Goal: Check status: Check status

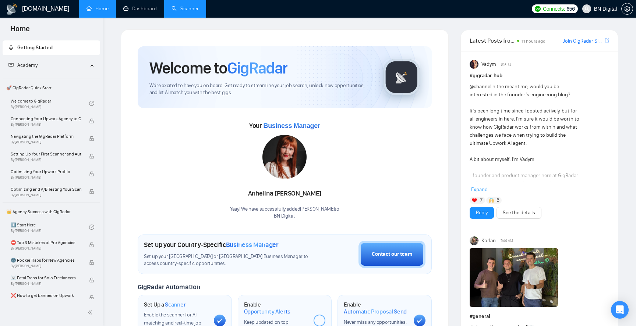
click at [194, 11] on link "Scanner" at bounding box center [184, 9] width 27 height 6
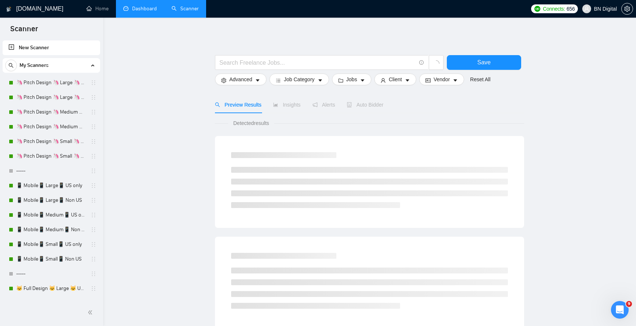
click at [135, 10] on link "Dashboard" at bounding box center [139, 9] width 33 height 6
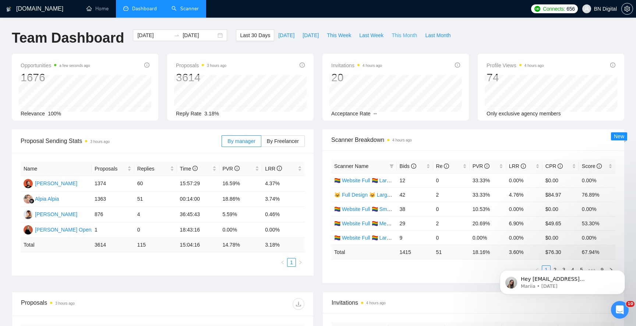
click at [412, 39] on button "This Month" at bounding box center [403, 35] width 33 height 12
type input "[DATE]"
click at [429, 35] on span "Last Month" at bounding box center [437, 35] width 25 height 8
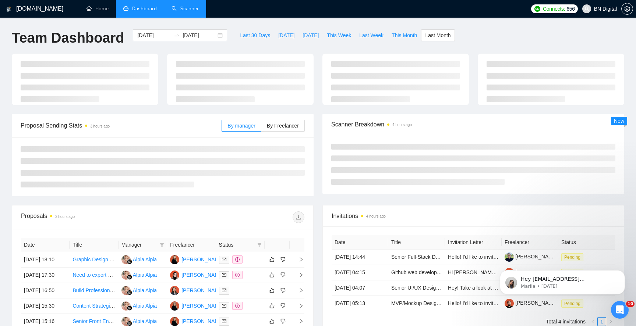
type input "[DATE]"
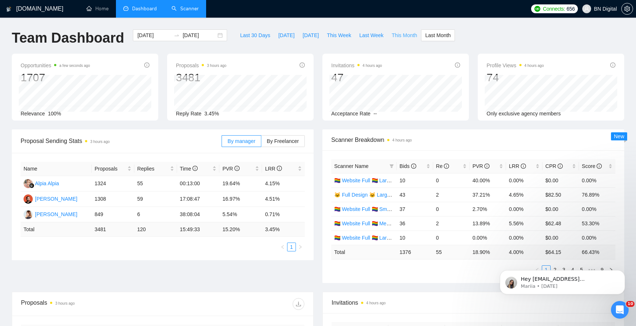
click at [403, 34] on span "This Month" at bounding box center [403, 35] width 25 height 8
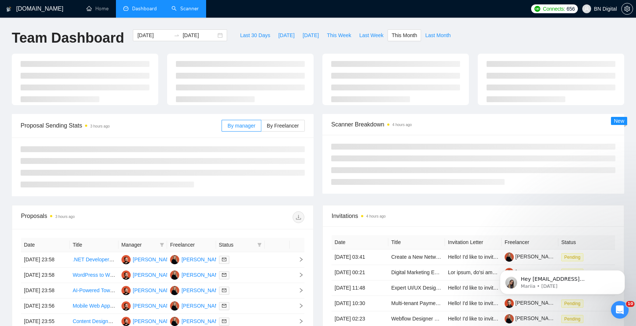
type input "[DATE]"
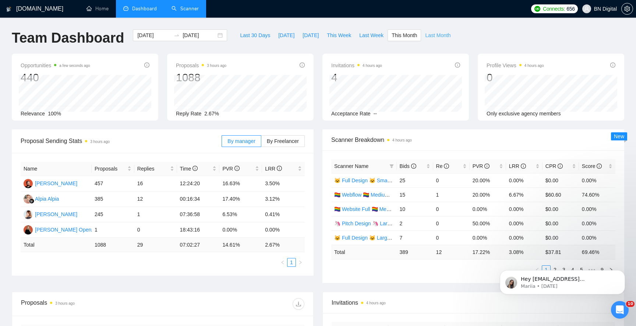
click at [449, 32] on span "Last Month" at bounding box center [437, 35] width 25 height 8
type input "[DATE]"
